Goal: Task Accomplishment & Management: Manage account settings

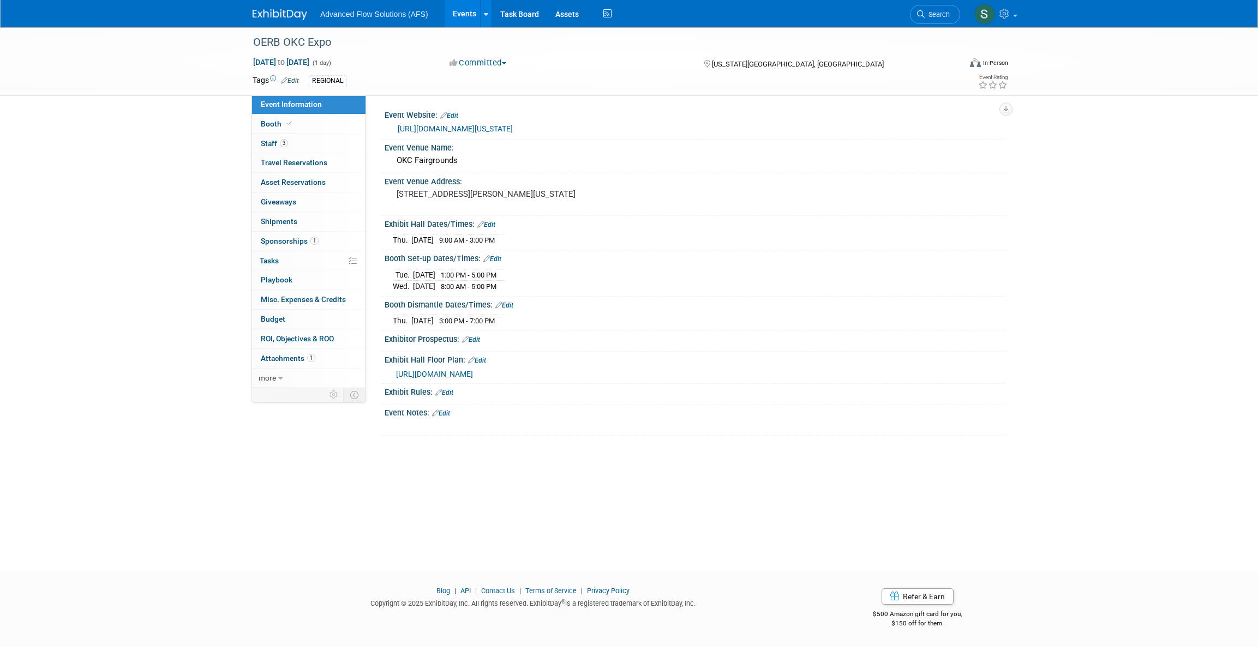
click at [272, 17] on img at bounding box center [279, 14] width 55 height 11
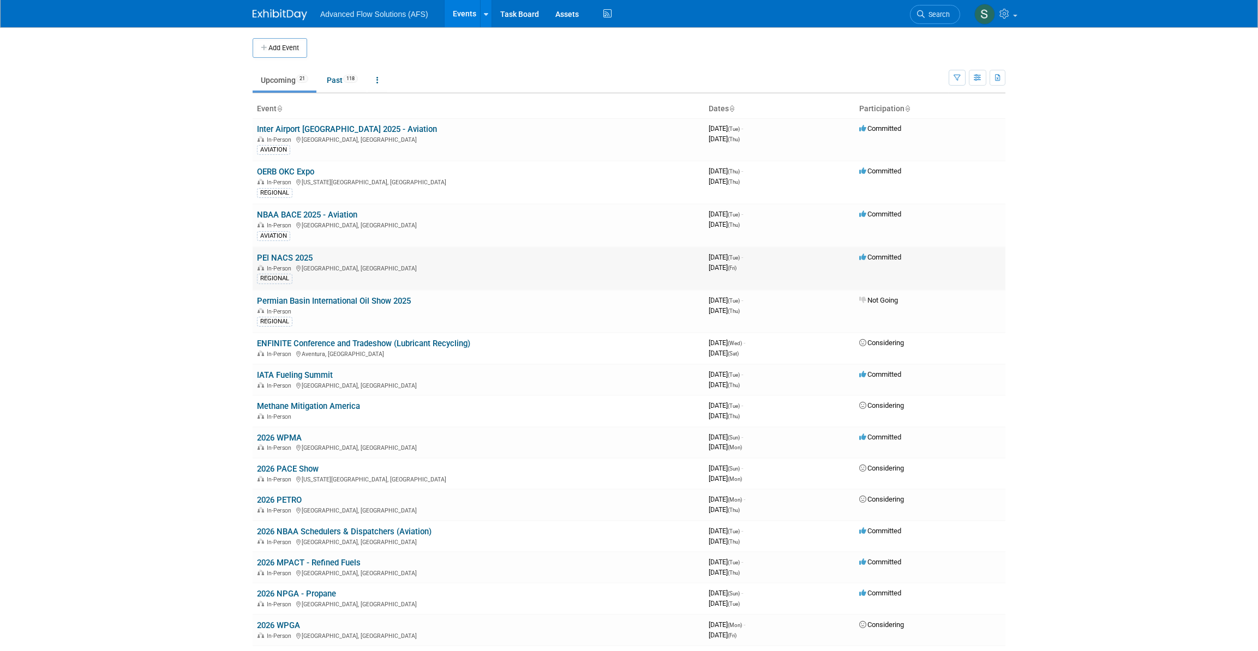
click at [290, 254] on link "PEI NACS 2025" at bounding box center [285, 258] width 56 height 10
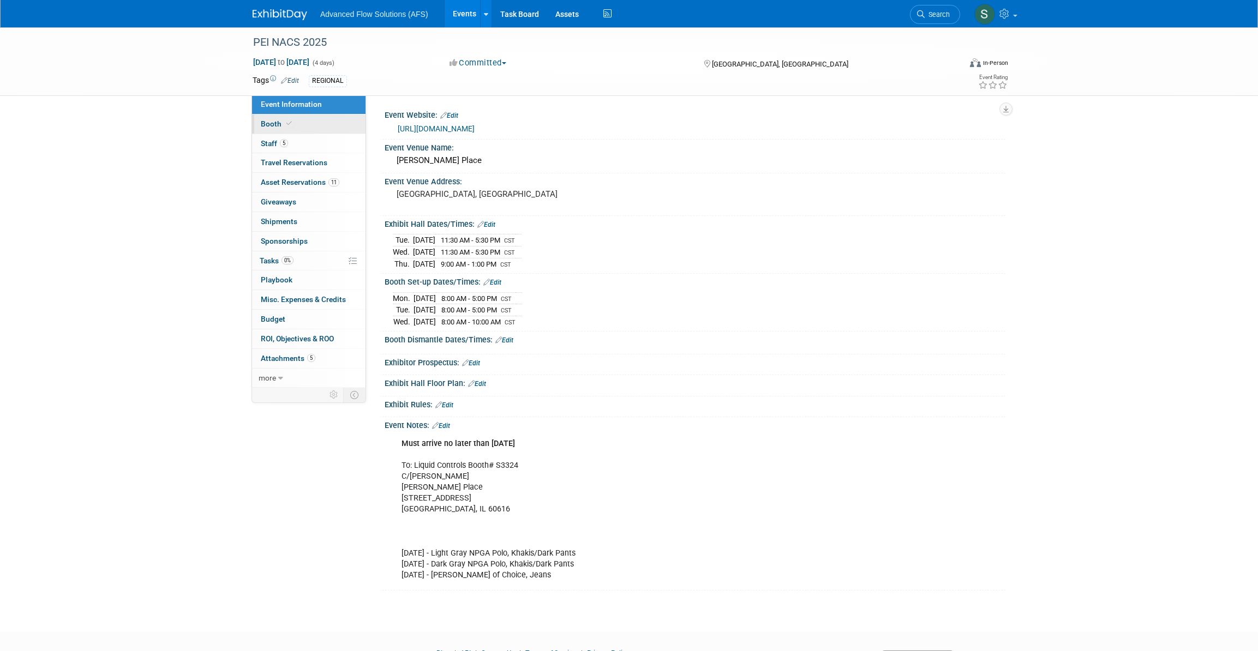
click at [270, 119] on span "Booth" at bounding box center [277, 123] width 33 height 9
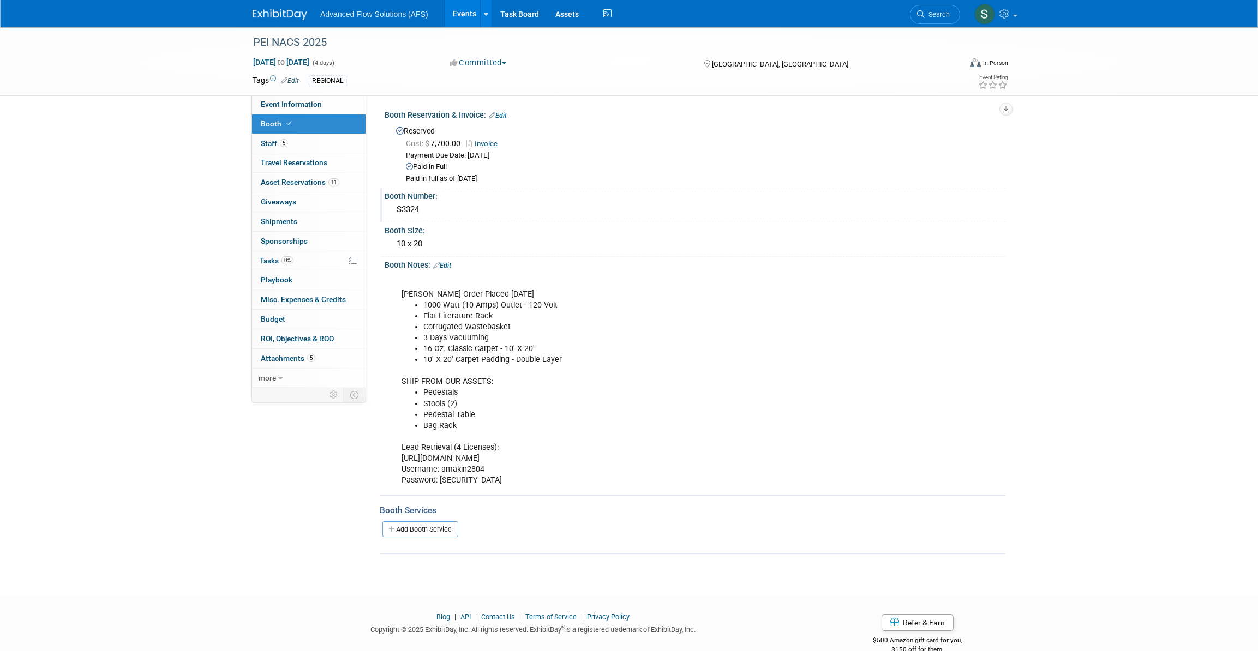
drag, startPoint x: 428, startPoint y: 206, endPoint x: 396, endPoint y: 209, distance: 31.3
click at [396, 209] on div "S3324" at bounding box center [695, 209] width 604 height 17
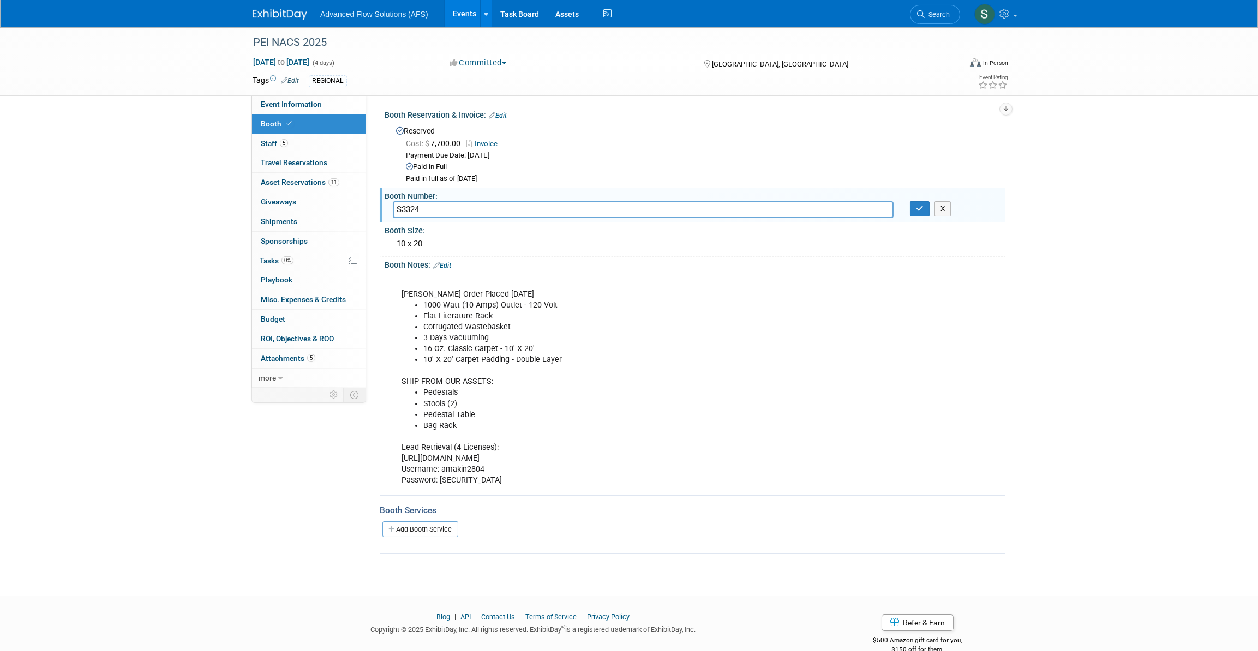
drag, startPoint x: 399, startPoint y: 209, endPoint x: 427, endPoint y: 204, distance: 28.2
click at [427, 204] on input "S3324" at bounding box center [643, 209] width 501 height 17
drag, startPoint x: 426, startPoint y: 205, endPoint x: 397, endPoint y: 209, distance: 29.2
click at [397, 209] on input "S3324" at bounding box center [643, 209] width 501 height 17
click at [918, 208] on icon "button" at bounding box center [920, 208] width 8 height 7
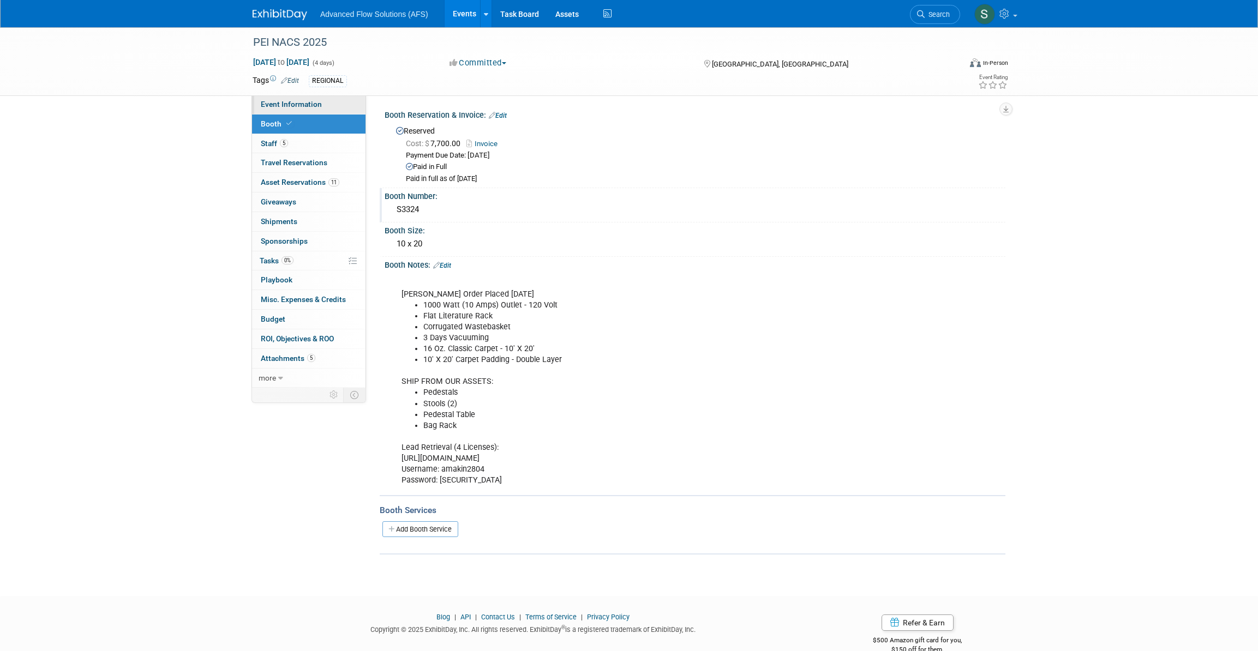
click at [292, 101] on span "Event Information" at bounding box center [291, 104] width 61 height 9
